Goal: Task Accomplishment & Management: Manage account settings

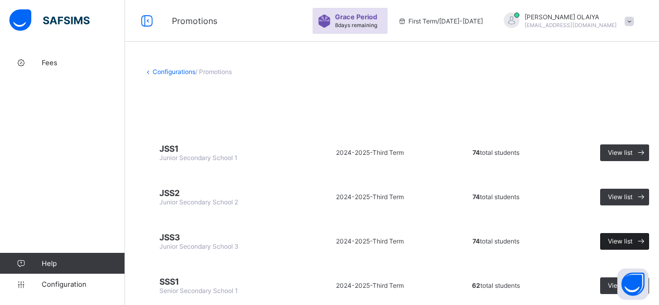
scroll to position [51, 0]
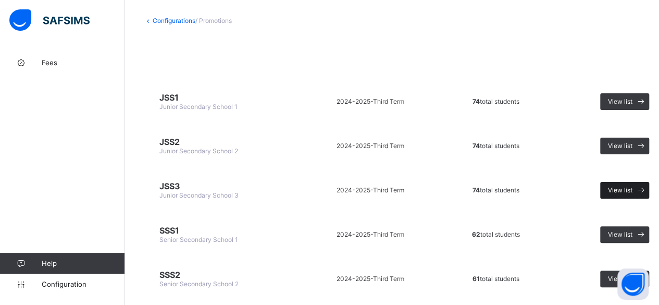
click at [617, 186] on span "View list" at bounding box center [620, 190] width 25 height 8
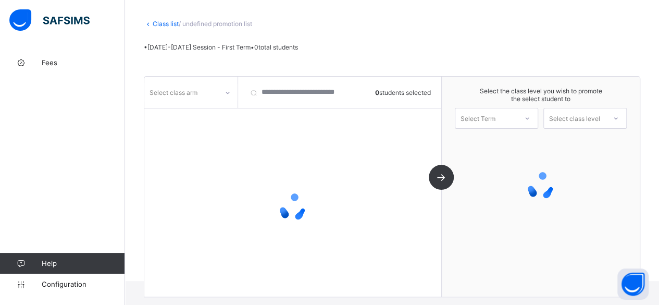
scroll to position [51, 0]
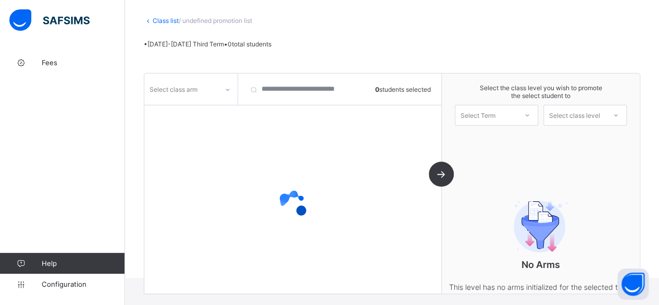
click at [222, 86] on div at bounding box center [228, 89] width 18 height 17
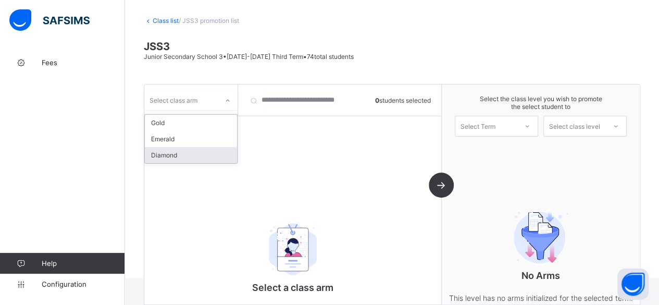
click at [183, 150] on div "Diamond" at bounding box center [191, 155] width 92 height 16
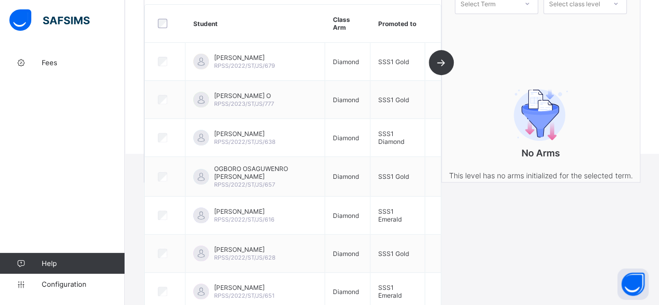
scroll to position [103, 0]
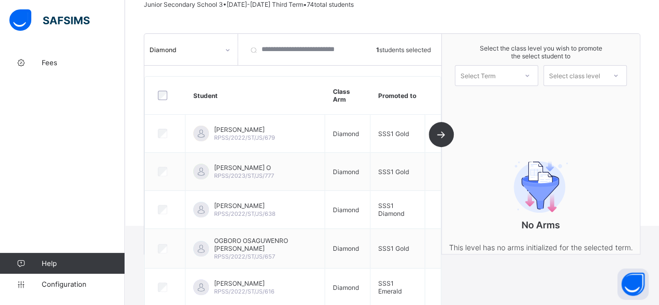
click at [512, 71] on div "Select Term" at bounding box center [487, 75] width 62 height 15
click at [507, 94] on div "First Term [DATE]-[DATE]" at bounding box center [497, 103] width 82 height 24
click at [571, 67] on div "Select class level" at bounding box center [574, 75] width 51 height 21
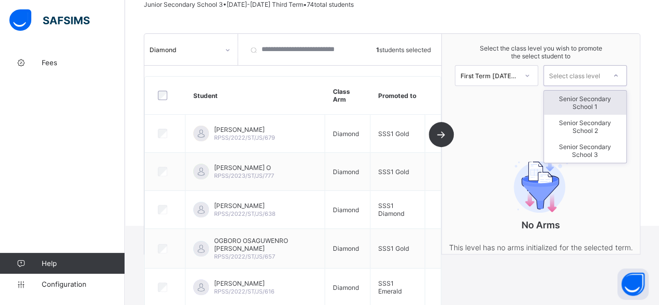
click at [582, 101] on div "Senior Secondary School 1" at bounding box center [585, 103] width 82 height 24
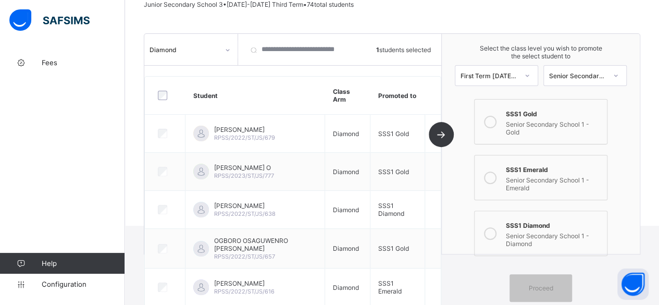
click at [497, 172] on icon at bounding box center [490, 178] width 13 height 13
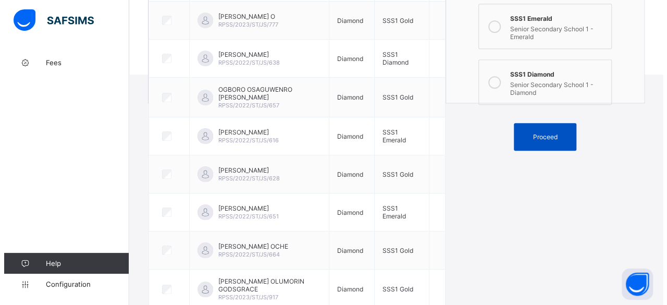
scroll to position [260, 0]
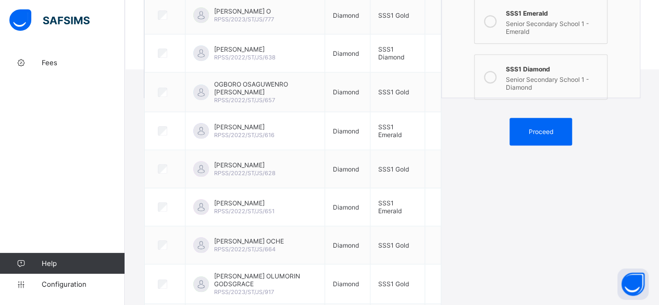
click at [553, 128] on span "Proceed" at bounding box center [541, 132] width 25 height 8
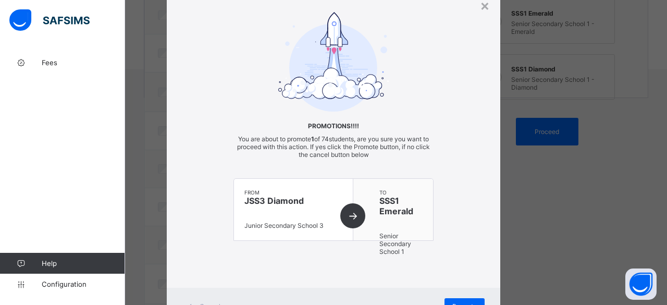
scroll to position [84, 0]
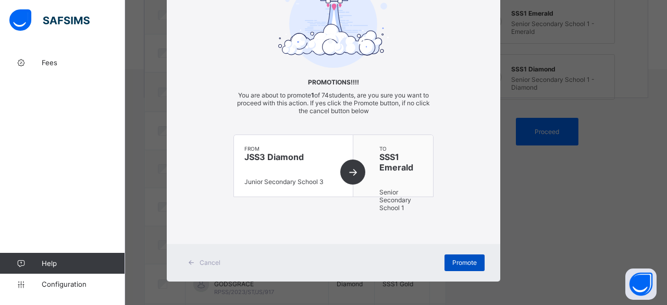
click at [462, 255] on div "Promote" at bounding box center [465, 262] width 40 height 17
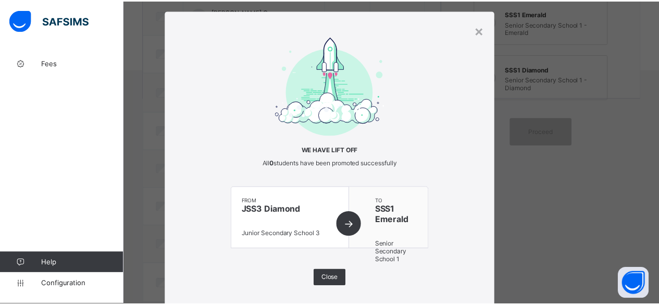
scroll to position [0, 0]
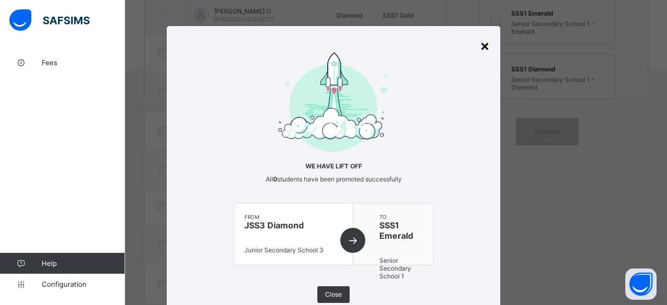
drag, startPoint x: 485, startPoint y: 47, endPoint x: 480, endPoint y: 44, distance: 6.5
click at [480, 44] on div "×" at bounding box center [485, 45] width 10 height 18
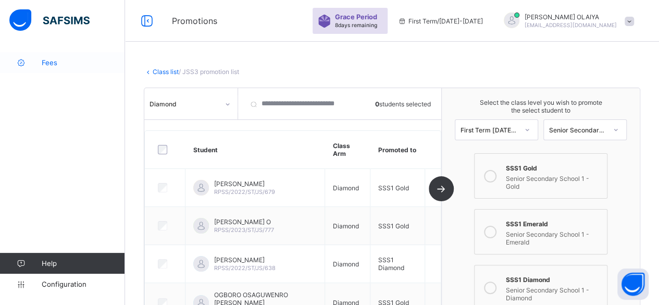
click at [44, 60] on span "Fees" at bounding box center [83, 62] width 83 height 8
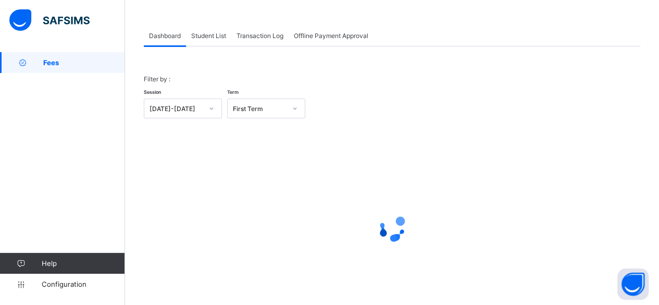
scroll to position [52, 0]
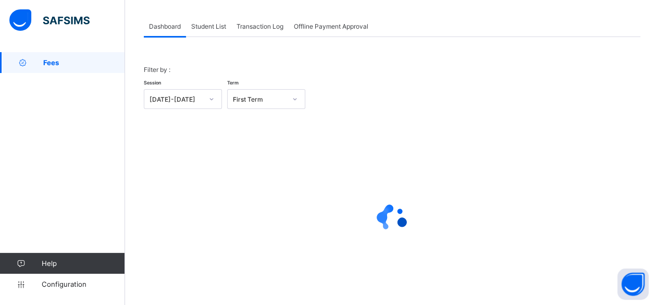
click at [207, 28] on span "Student List" at bounding box center [208, 26] width 35 height 8
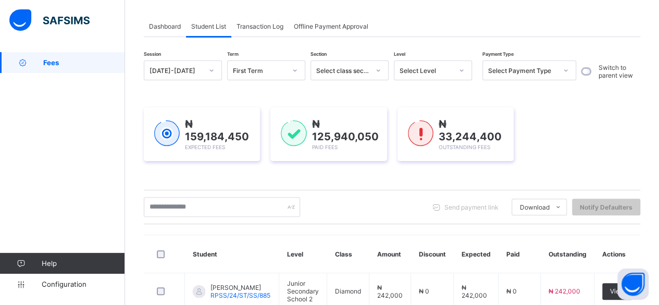
click at [170, 195] on div "Send payment link Download Students Payment Students Payment Status Student Ite…" at bounding box center [392, 207] width 497 height 34
click at [167, 206] on input "text" at bounding box center [222, 207] width 156 height 20
click at [158, 205] on input "text" at bounding box center [222, 207] width 156 height 20
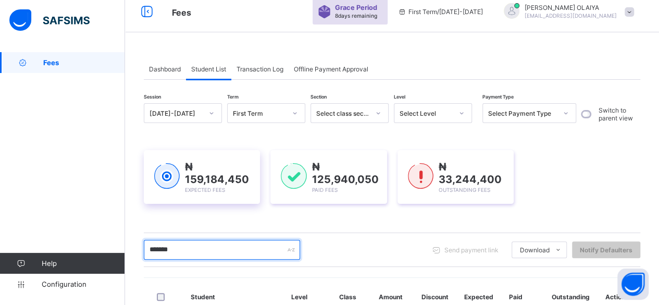
scroll to position [0, 0]
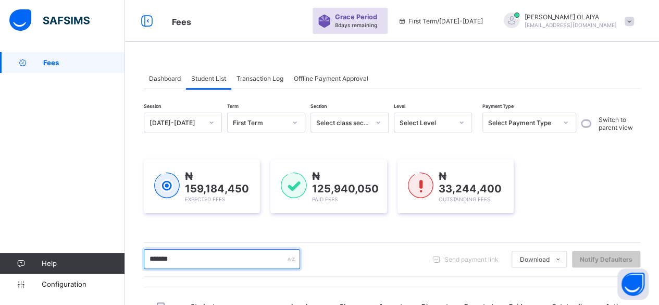
click at [195, 258] on input "*******" at bounding box center [222, 259] width 156 height 20
type input "*"
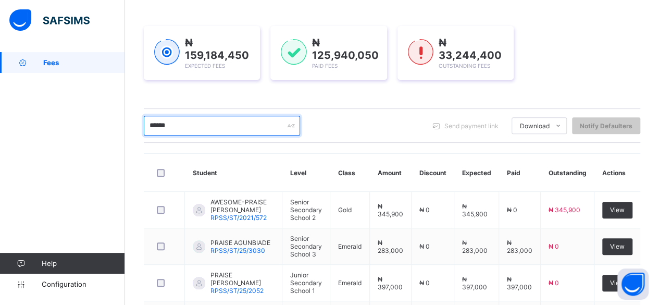
scroll to position [99, 0]
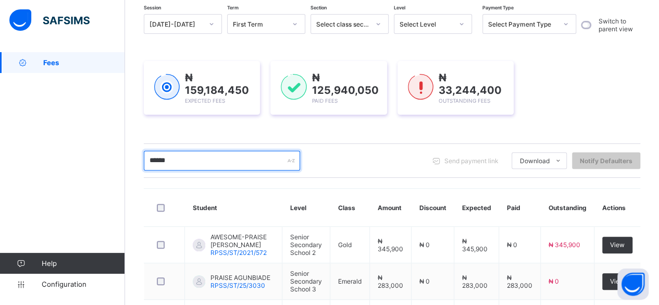
click at [186, 165] on input "******" at bounding box center [222, 161] width 156 height 20
type input "*"
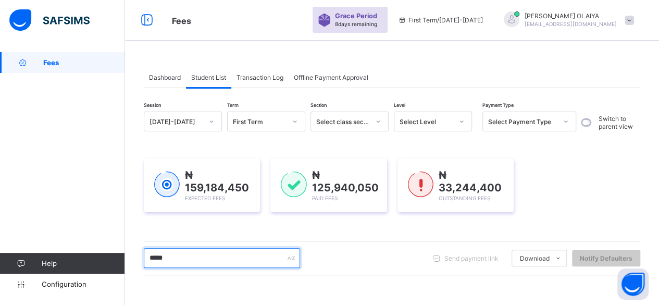
scroll to position [0, 0]
click at [179, 261] on input "*****" at bounding box center [222, 259] width 156 height 20
type input "*"
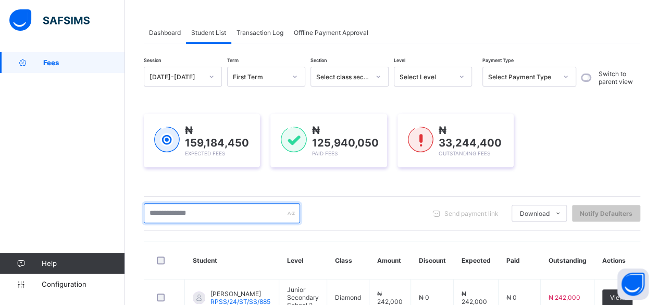
scroll to position [104, 0]
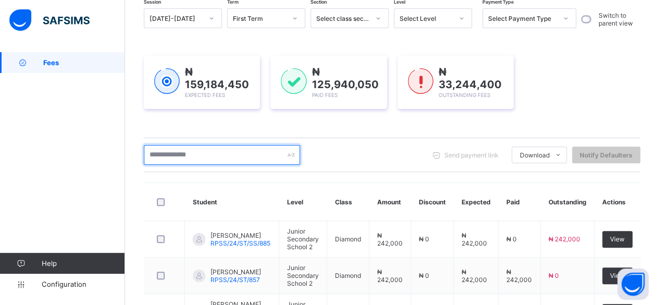
click at [155, 156] on input "text" at bounding box center [222, 155] width 156 height 20
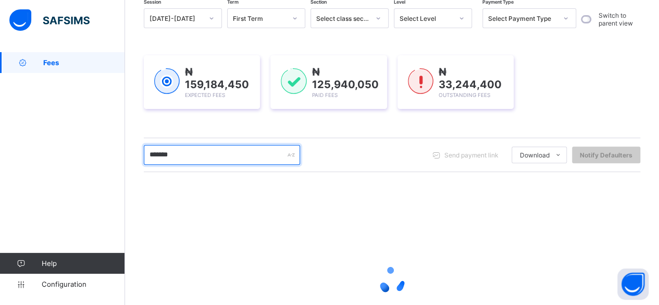
type input "*******"
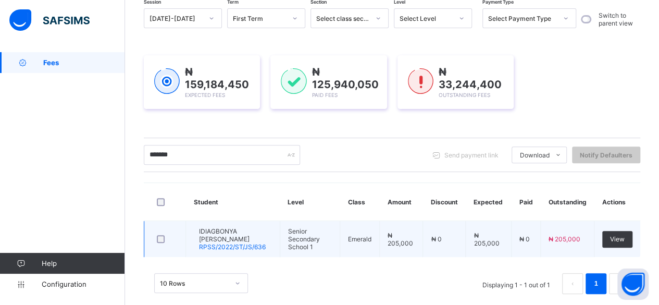
click at [236, 231] on span "IDIAGBONYA [PERSON_NAME]" at bounding box center [235, 235] width 73 height 16
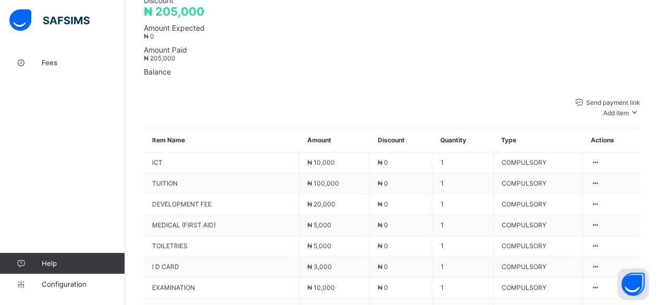
scroll to position [441, 0]
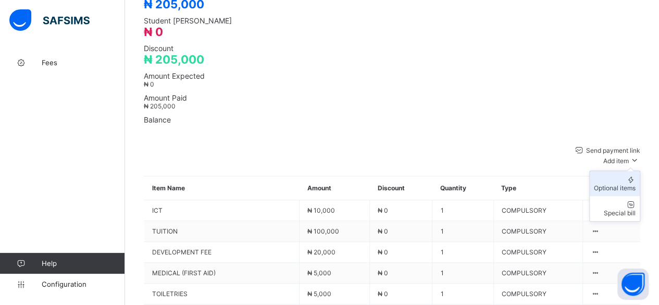
click at [612, 184] on div "Optional items" at bounding box center [615, 188] width 42 height 8
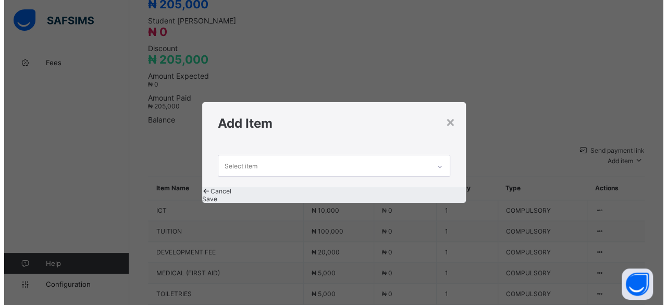
scroll to position [0, 0]
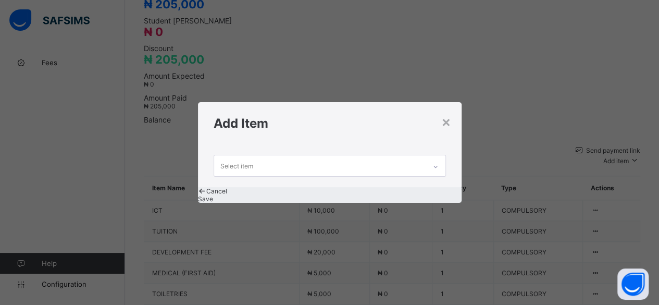
click at [251, 155] on div "Select item" at bounding box center [320, 165] width 212 height 20
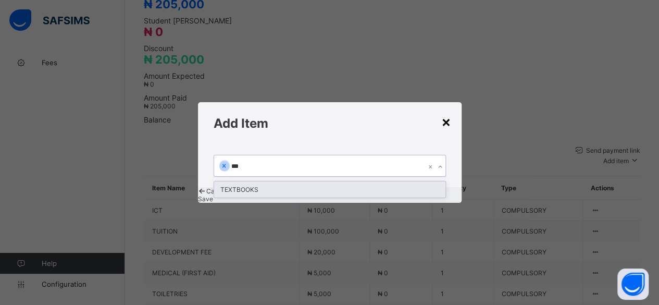
type input "***"
click at [445, 113] on div "×" at bounding box center [447, 122] width 10 height 18
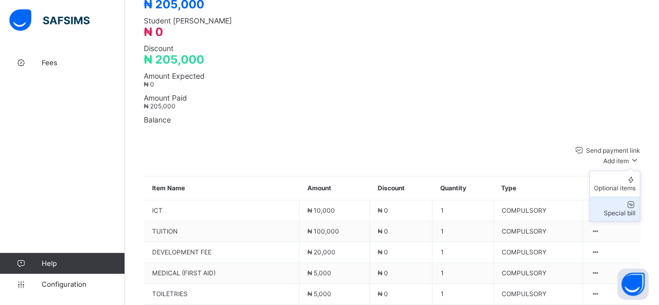
click at [620, 209] on div "Special bill" at bounding box center [615, 213] width 42 height 8
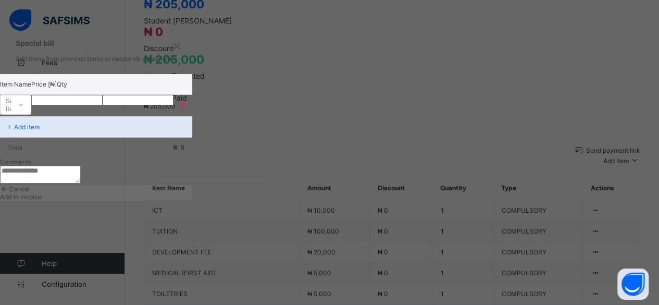
click at [31, 83] on p "Item Name" at bounding box center [15, 84] width 31 height 8
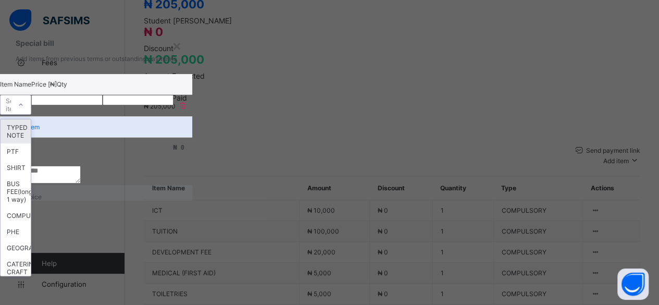
click at [25, 107] on div "Select item" at bounding box center [15, 105] width 19 height 20
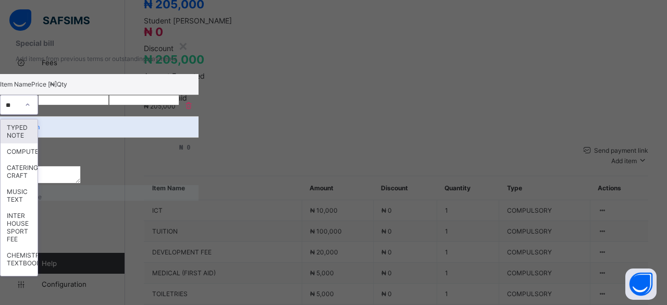
type input "***"
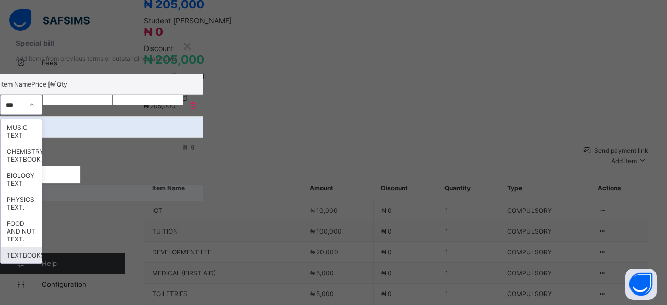
drag, startPoint x: 225, startPoint y: 203, endPoint x: 274, endPoint y: 149, distance: 72.7
click at [42, 247] on div "TEXTBOOKS" at bounding box center [21, 255] width 41 height 16
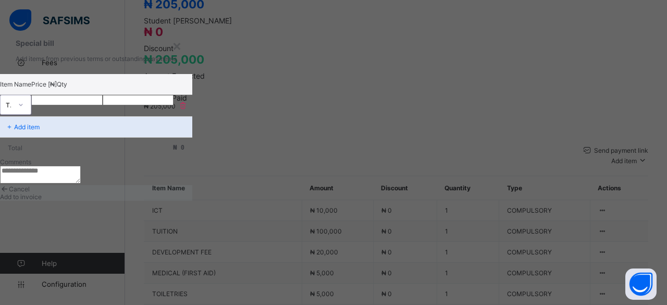
click at [103, 101] on input "number" at bounding box center [66, 100] width 71 height 10
type input "*****"
click at [40, 123] on p "Add item" at bounding box center [27, 127] width 26 height 8
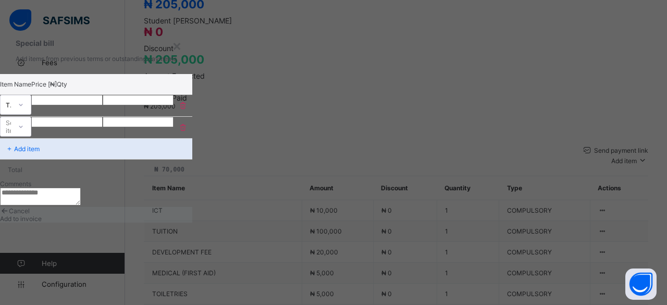
click at [25, 120] on div "Select item" at bounding box center [15, 127] width 19 height 20
click at [25, 125] on div "Select item" at bounding box center [15, 127] width 19 height 20
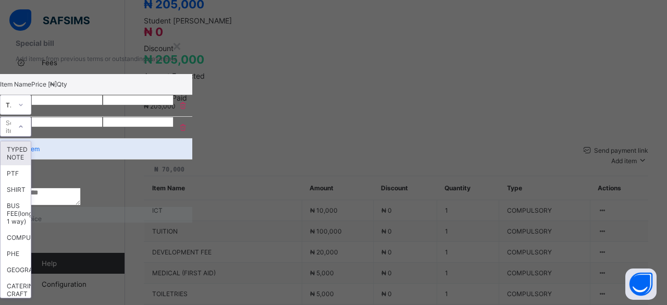
click at [25, 124] on div "Select item" at bounding box center [15, 127] width 19 height 20
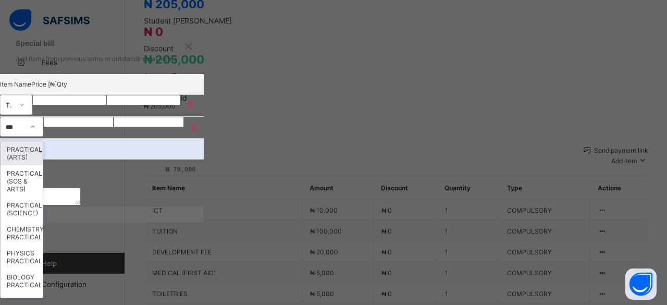
type input "****"
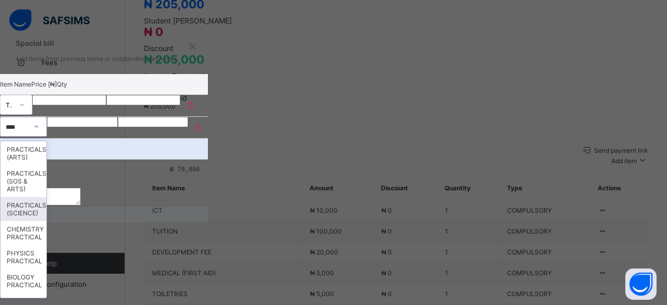
drag, startPoint x: 242, startPoint y: 178, endPoint x: 332, endPoint y: 117, distance: 108.2
click at [46, 197] on div "PRACTICALS (SCIENCE)" at bounding box center [24, 209] width 46 height 24
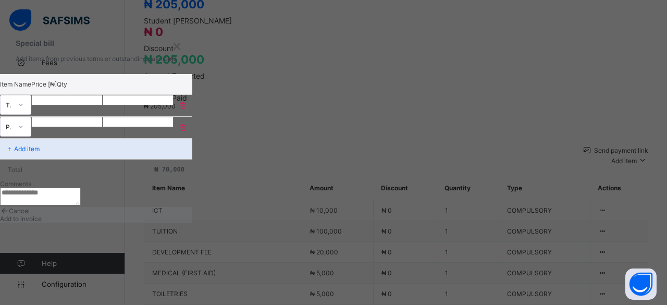
click at [103, 118] on input "number" at bounding box center [66, 122] width 71 height 10
type input "*****"
click at [40, 145] on p "Add item" at bounding box center [27, 149] width 26 height 8
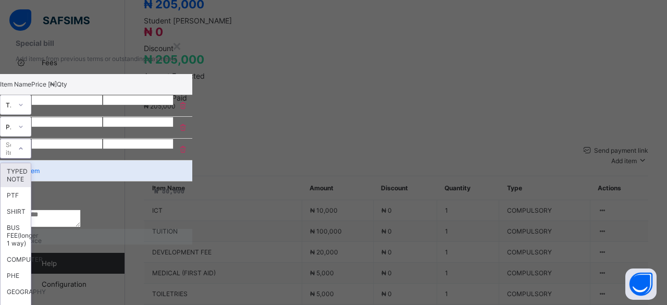
scroll to position [17, 0]
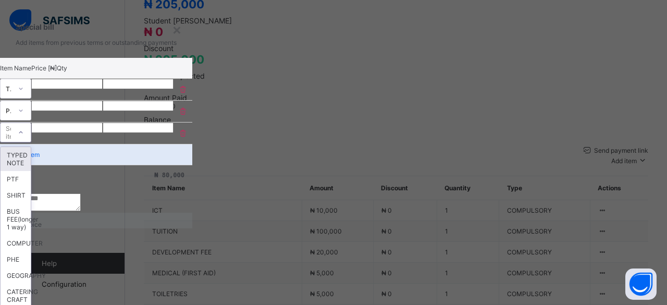
click at [31, 138] on div "Select item" at bounding box center [15, 133] width 31 height 20
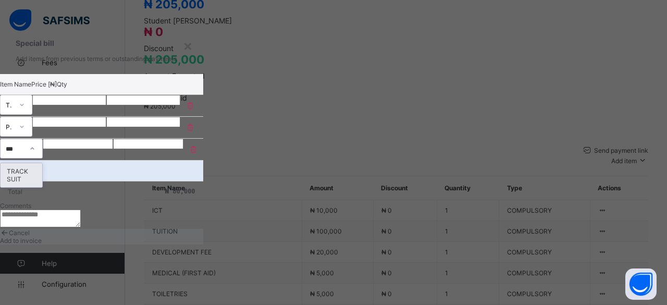
type input "****"
click at [46, 163] on div "TRACK SUIT" at bounding box center [24, 175] width 46 height 24
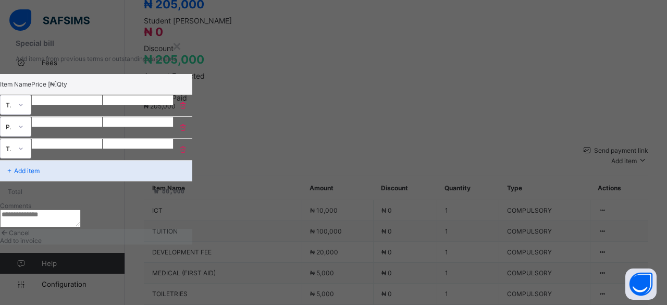
click at [103, 139] on input "number" at bounding box center [66, 144] width 71 height 10
type input "*****"
click at [40, 167] on p "Add item" at bounding box center [27, 171] width 26 height 8
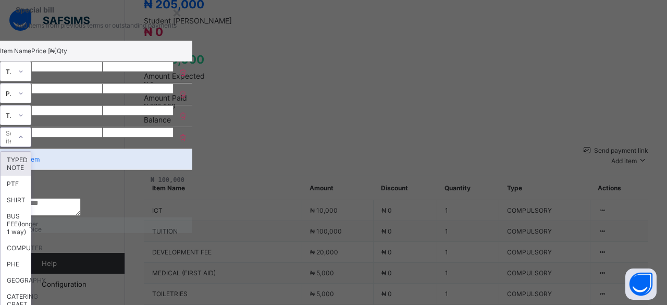
click at [31, 144] on div "option TYPED NOTE focused, 1 of 89. 89 results available. Use Up and Down to ch…" at bounding box center [15, 137] width 31 height 20
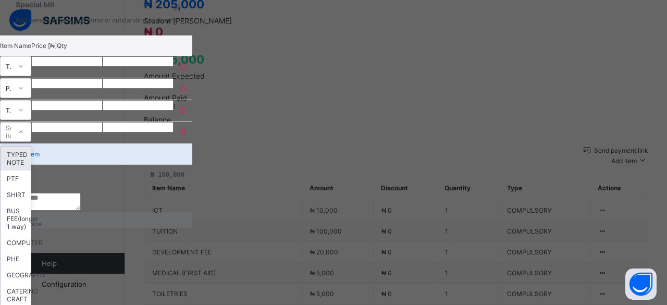
scroll to position [39, 0]
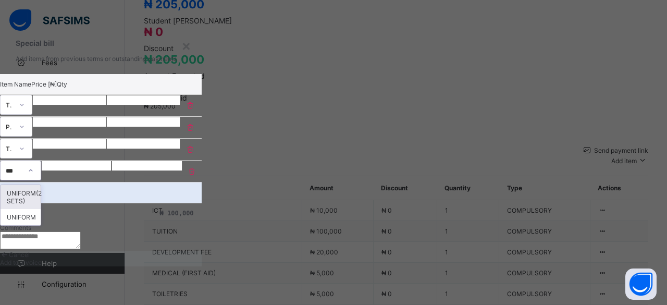
type input "****"
drag, startPoint x: 239, startPoint y: 151, endPoint x: 273, endPoint y: 135, distance: 37.3
click at [44, 185] on div "UNIFORM(2 SETS)" at bounding box center [23, 197] width 44 height 24
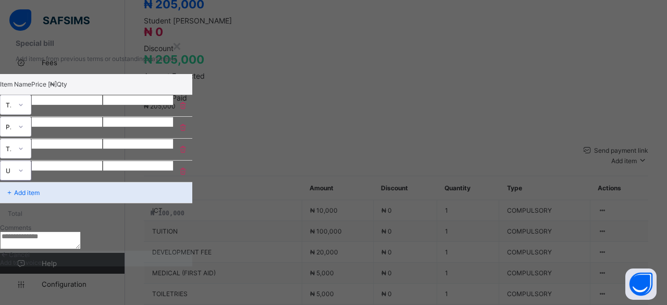
click at [103, 161] on input "number" at bounding box center [66, 166] width 71 height 10
type input "*****"
click at [40, 189] on p "Add item" at bounding box center [27, 193] width 26 height 8
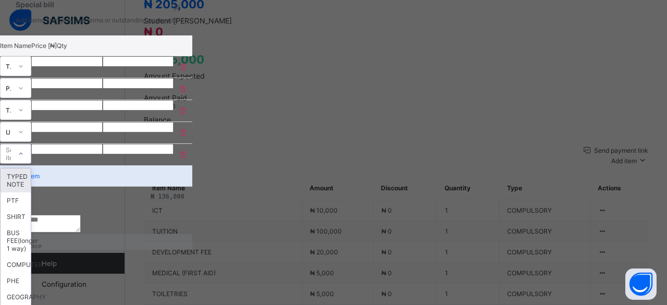
scroll to position [60, 0]
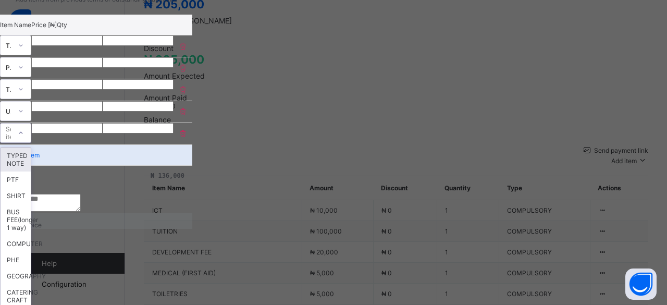
click at [31, 143] on div "option TYPED NOTE focused, 1 of 89. 89 results available. Use Up and Down to ch…" at bounding box center [15, 133] width 31 height 20
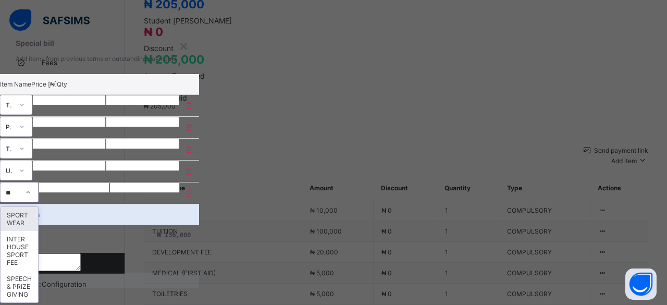
type input "***"
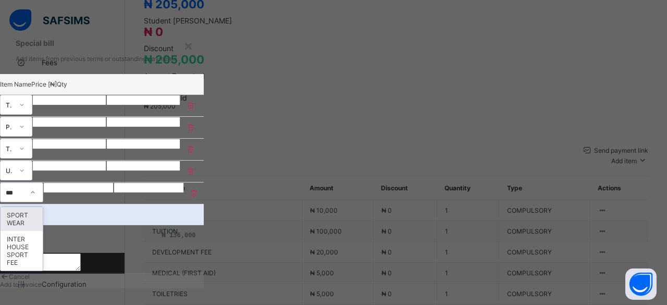
click at [43, 207] on div "SPORT WEAR" at bounding box center [22, 219] width 42 height 24
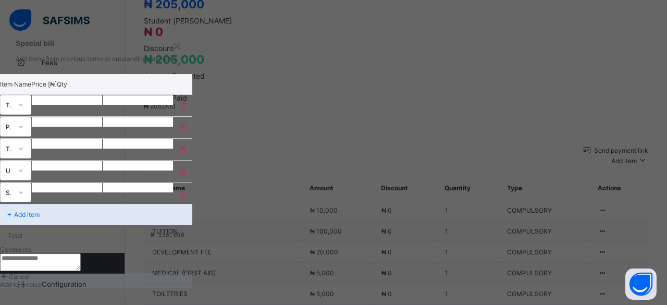
click at [103, 182] on input "number" at bounding box center [66, 187] width 71 height 10
type input "*****"
click at [40, 211] on p "Add item" at bounding box center [27, 215] width 26 height 8
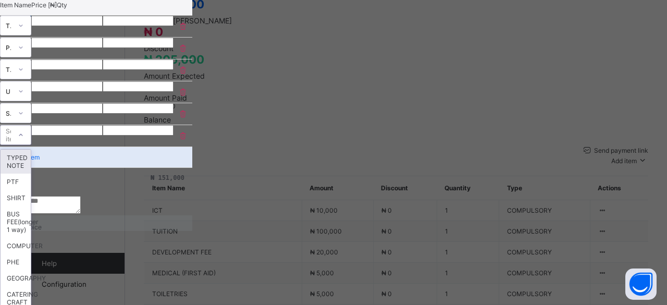
click at [31, 145] on div "option TYPED NOTE focused, 1 of 89. 89 results available. Use Up and Down to ch…" at bounding box center [15, 135] width 31 height 20
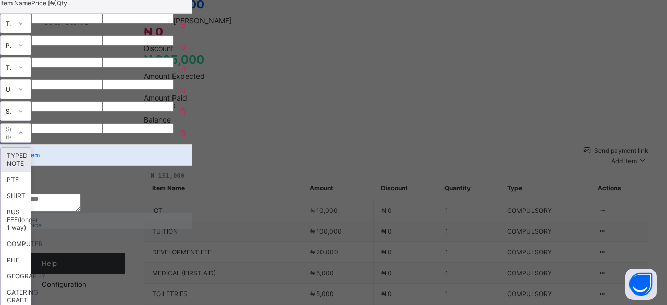
scroll to position [82, 0]
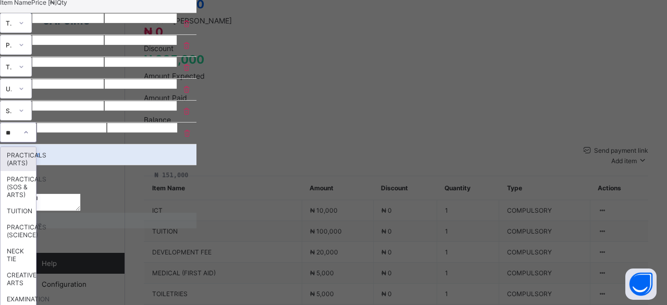
type input "***"
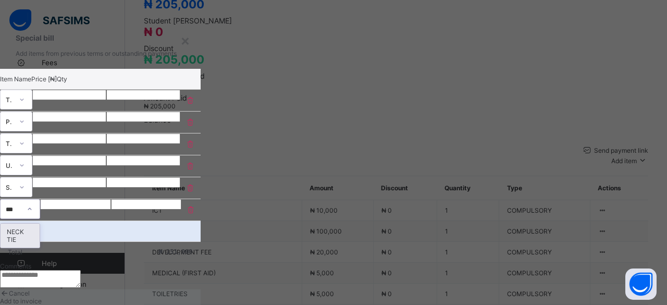
drag, startPoint x: 247, startPoint y: 151, endPoint x: 300, endPoint y: 134, distance: 55.6
click at [40, 224] on div "NECK TIE" at bounding box center [20, 236] width 39 height 24
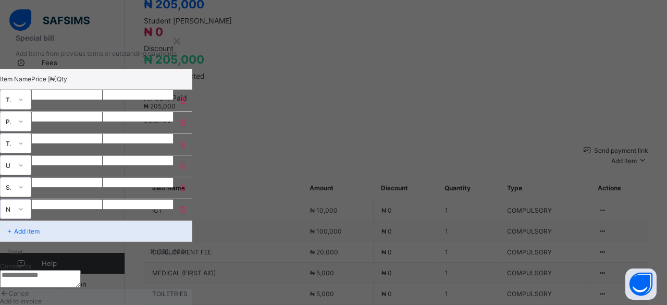
click at [103, 199] on input "number" at bounding box center [66, 204] width 71 height 10
type input "****"
click at [40, 227] on p "Add item" at bounding box center [27, 231] width 26 height 8
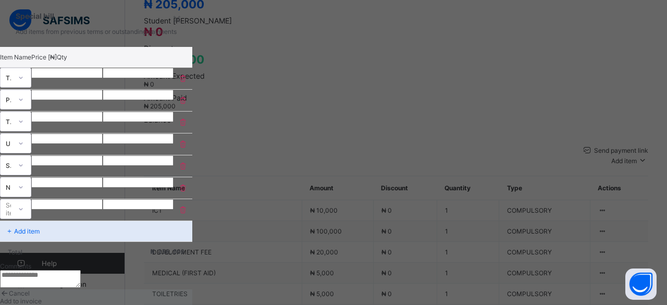
scroll to position [103, 0]
click at [31, 199] on div "Select item" at bounding box center [15, 209] width 31 height 20
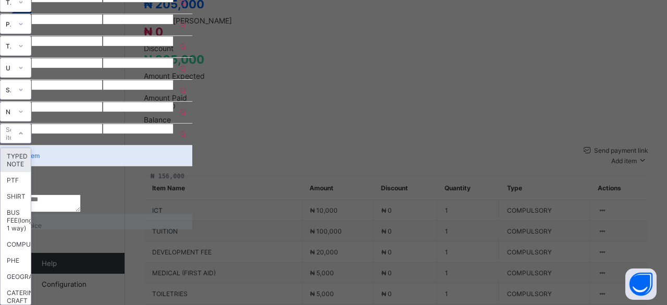
scroll to position [128, 0]
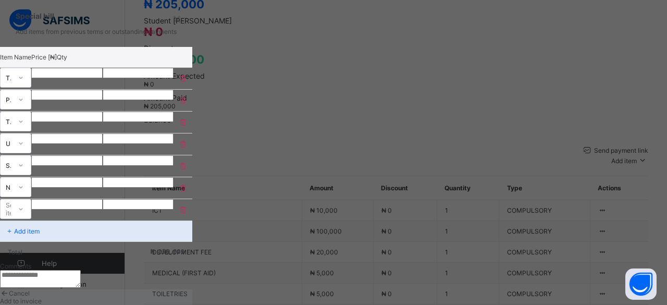
click at [42, 297] on span "Add to invoice" at bounding box center [21, 301] width 42 height 8
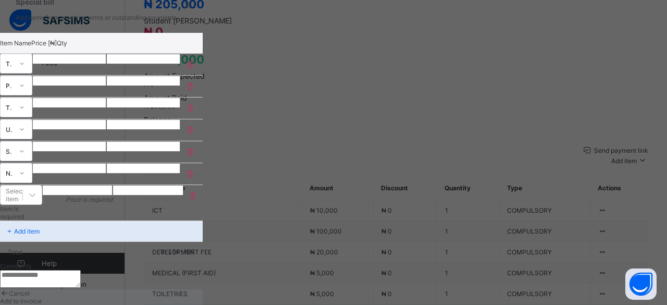
click at [203, 297] on div "Add to invoice" at bounding box center [101, 301] width 203 height 8
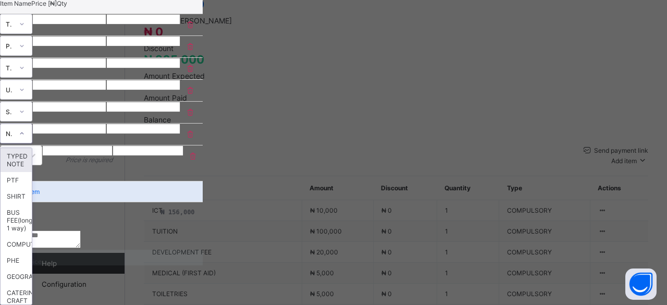
click at [13, 130] on div "NECK TIE" at bounding box center [9, 134] width 7 height 8
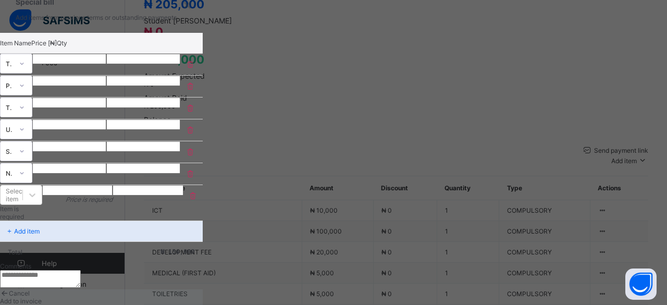
click at [81, 270] on textarea at bounding box center [40, 279] width 81 height 18
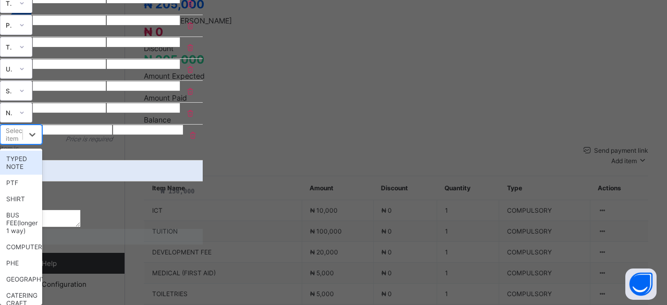
click at [25, 127] on div "Select item" at bounding box center [15, 135] width 19 height 16
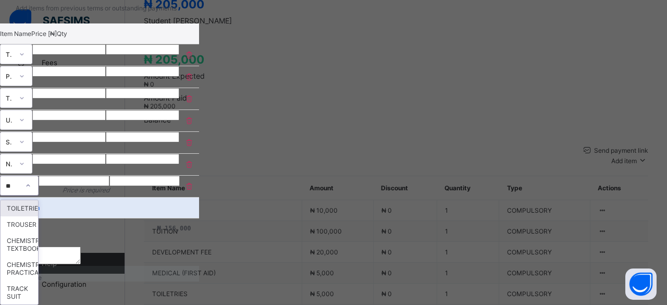
type input "*"
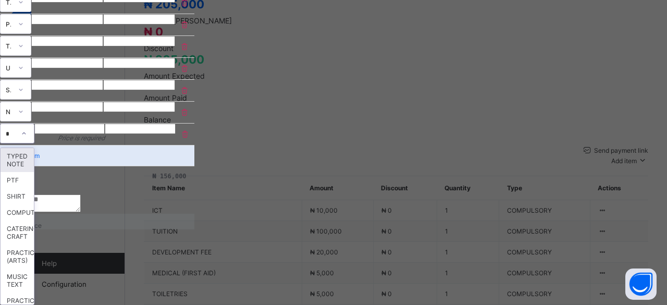
click at [34, 148] on div "TYPED NOTE" at bounding box center [17, 160] width 33 height 24
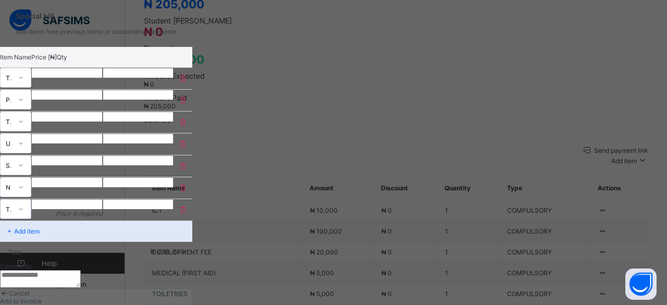
click at [103, 199] on input "number" at bounding box center [66, 204] width 71 height 10
type input "***"
click at [188, 205] on icon at bounding box center [183, 209] width 10 height 9
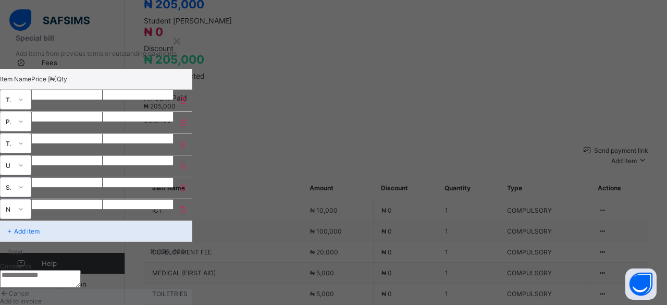
scroll to position [107, 0]
click at [42, 297] on span "Add to invoice" at bounding box center [21, 301] width 42 height 8
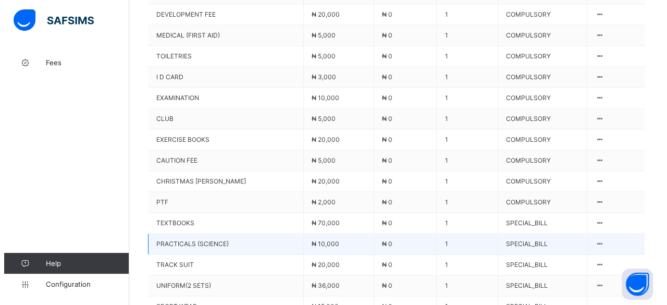
scroll to position [679, 0]
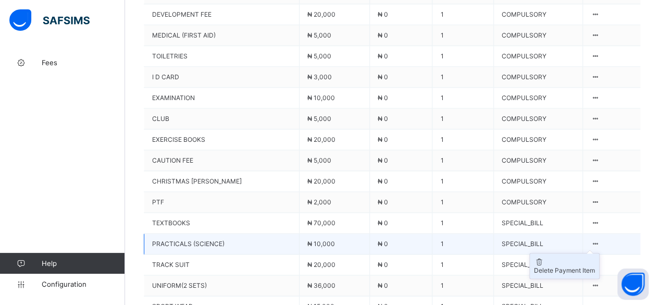
click at [589, 266] on div "Delete Payment Item" at bounding box center [564, 270] width 61 height 8
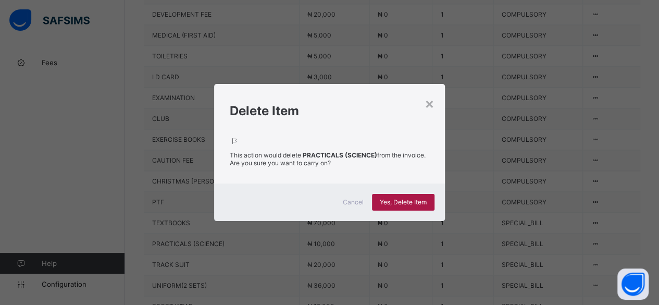
click at [406, 198] on span "Yes, Delete Item" at bounding box center [403, 202] width 47 height 8
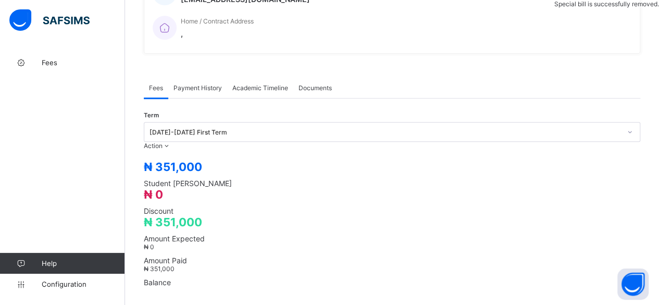
scroll to position [262, 0]
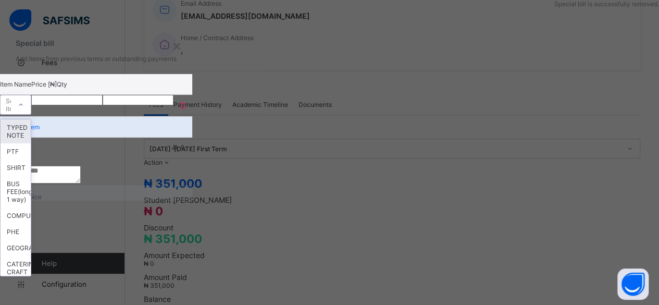
click at [11, 101] on div "Select item" at bounding box center [6, 104] width 10 height 15
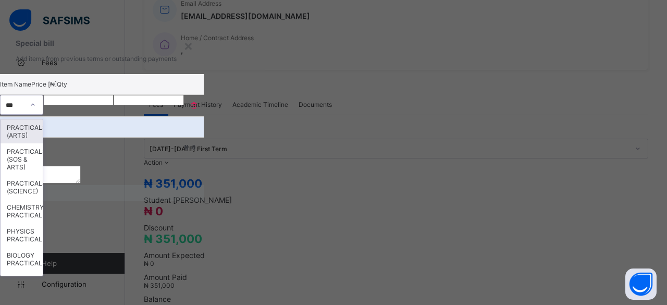
type input "****"
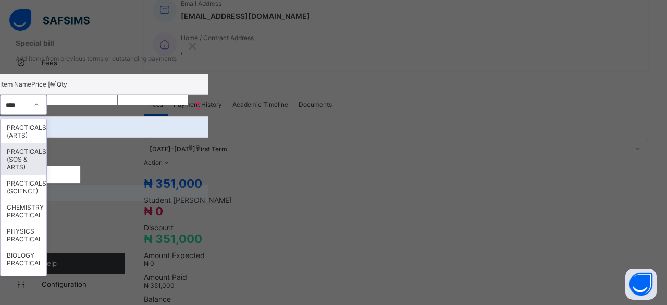
drag, startPoint x: 246, startPoint y: 145, endPoint x: 255, endPoint y: 137, distance: 12.9
click at [46, 145] on div "PRACTICALS (SOS & ARTS)" at bounding box center [24, 159] width 46 height 32
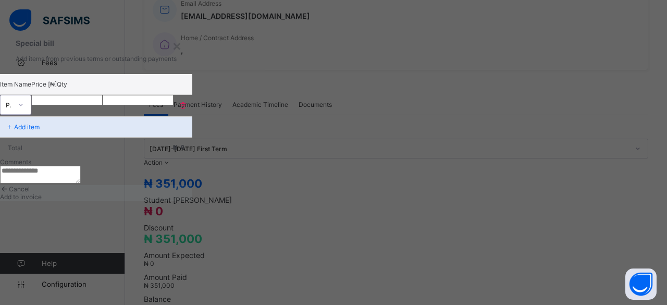
click at [103, 101] on input "number" at bounding box center [66, 100] width 71 height 10
type input "****"
click at [42, 201] on span "Add to invoice" at bounding box center [21, 197] width 42 height 8
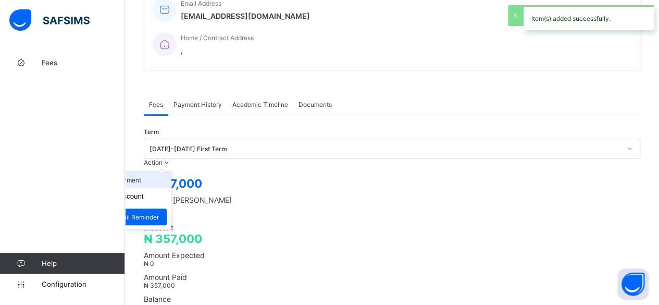
click at [171, 172] on li "Receive Payment" at bounding box center [127, 180] width 85 height 16
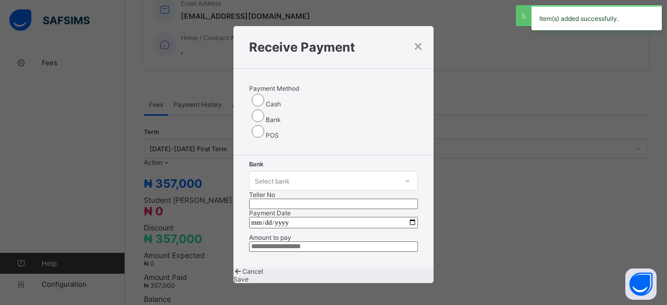
click at [267, 171] on div "Select bank" at bounding box center [272, 181] width 35 height 20
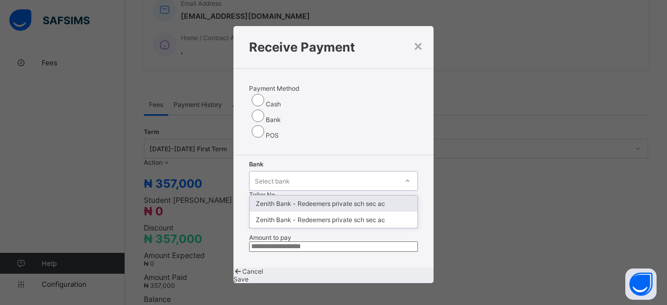
drag, startPoint x: 263, startPoint y: 183, endPoint x: 297, endPoint y: 167, distance: 37.8
click at [265, 195] on div "Zenith Bank - Redeemers private sch sec ac" at bounding box center [334, 203] width 168 height 16
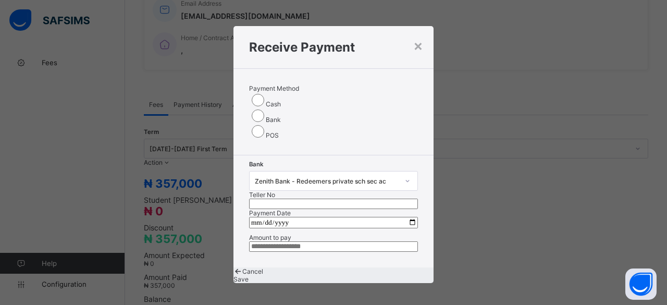
click at [346, 199] on input "text" at bounding box center [333, 204] width 169 height 10
paste input "*********"
type input "**********"
click at [406, 217] on input "date" at bounding box center [333, 222] width 169 height 11
type input "**********"
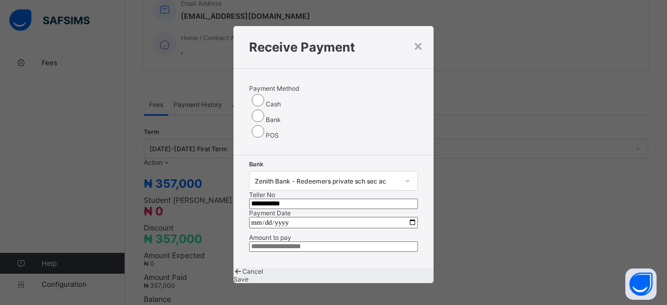
click at [287, 252] on input "currency" at bounding box center [333, 246] width 169 height 10
type input "*********"
click at [249, 283] on span "Save" at bounding box center [241, 279] width 15 height 8
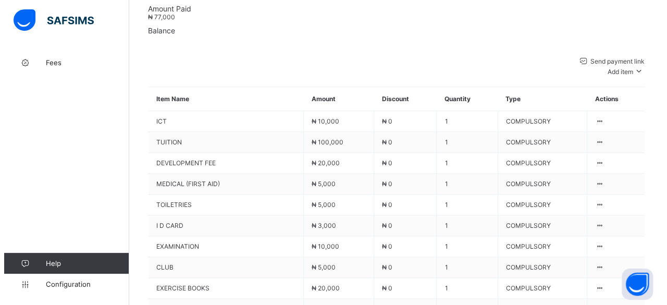
scroll to position [679, 0]
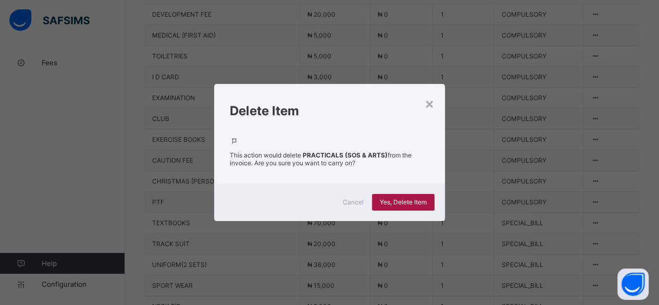
click at [396, 198] on span "Yes, Delete Item" at bounding box center [403, 202] width 47 height 8
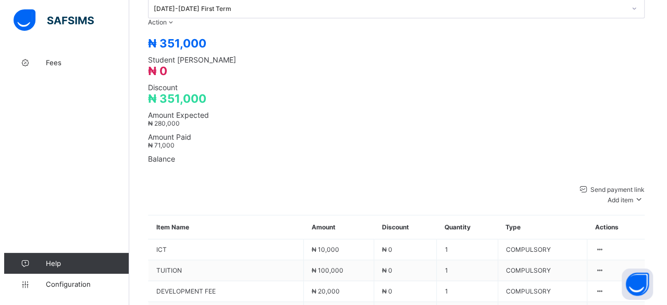
scroll to position [418, 0]
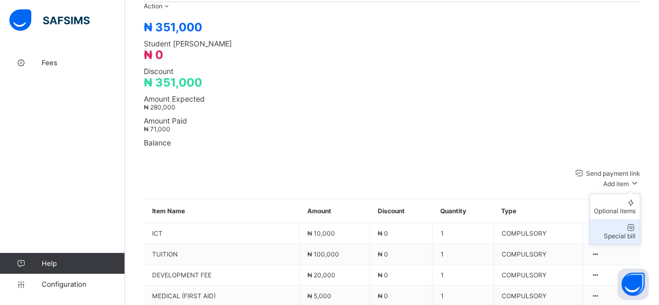
click at [630, 232] on div "Special bill" at bounding box center [615, 236] width 42 height 8
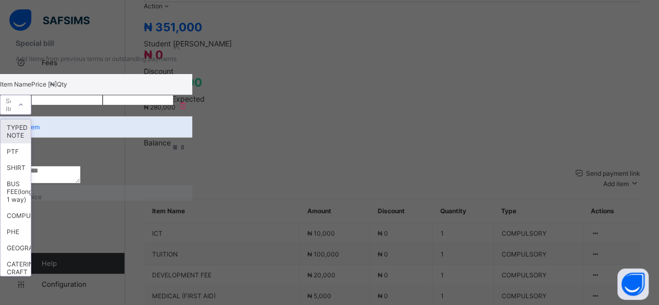
click at [25, 102] on div "Select item" at bounding box center [15, 105] width 19 height 20
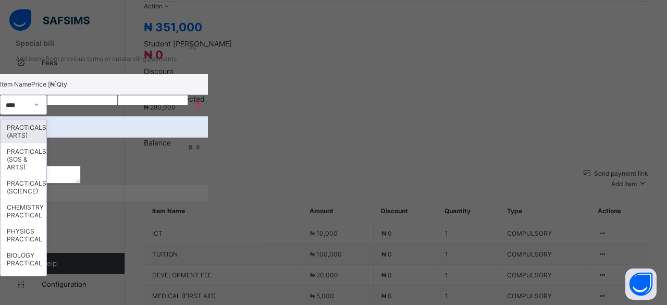
type input "*****"
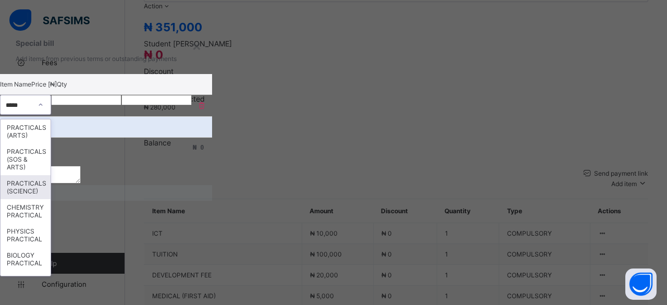
click at [51, 175] on div "PRACTICALS (SCIENCE)" at bounding box center [26, 187] width 50 height 24
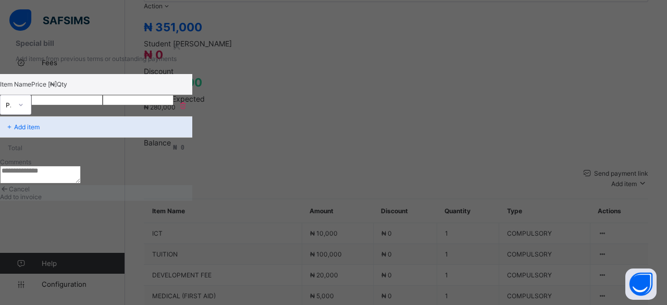
click at [103, 99] on input "number" at bounding box center [66, 100] width 71 height 10
type input "*****"
click at [42, 201] on span "Add to invoice" at bounding box center [21, 197] width 42 height 8
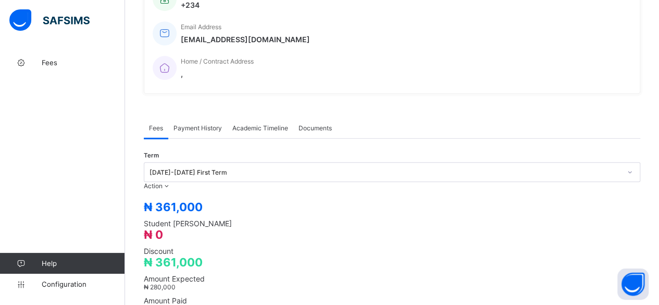
scroll to position [30, 0]
